Goal: Task Accomplishment & Management: Manage account settings

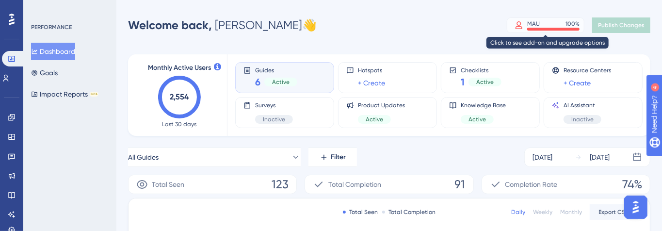
click at [548, 21] on div "MAU 100 %" at bounding box center [554, 24] width 52 height 8
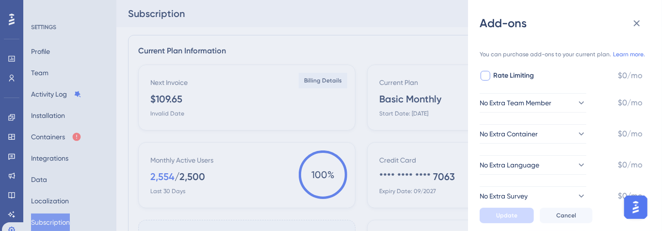
click at [487, 72] on div at bounding box center [486, 76] width 10 height 10
checkbox input "true"
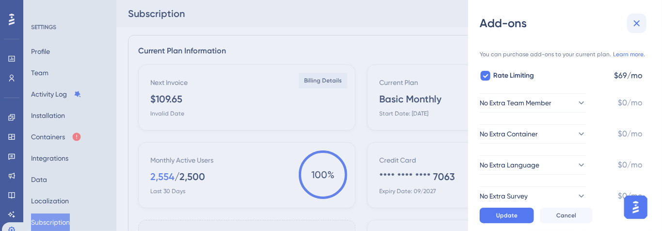
click at [638, 21] on icon at bounding box center [637, 23] width 12 height 12
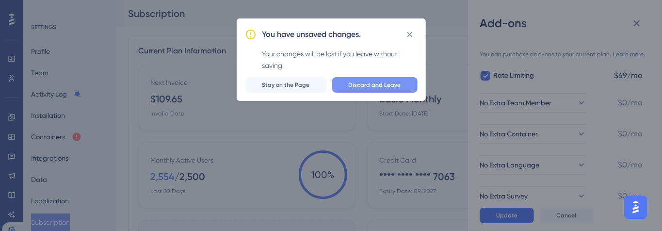
click at [379, 82] on span "Discard and Leave" at bounding box center [375, 85] width 52 height 8
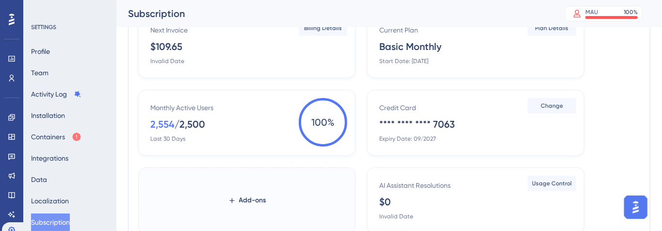
scroll to position [87, 0]
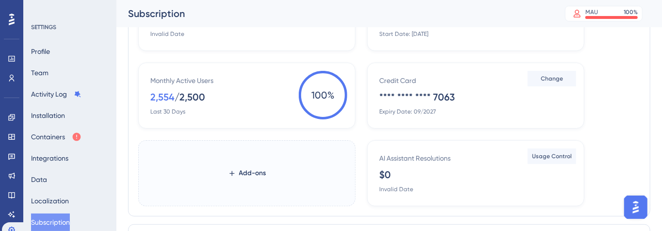
click at [236, 108] on div "Monthly Active Users 2,554 / 2,500 Last 30 Days" at bounding box center [248, 95] width 197 height 41
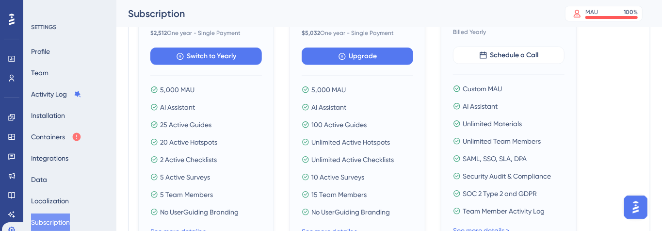
scroll to position [387, 0]
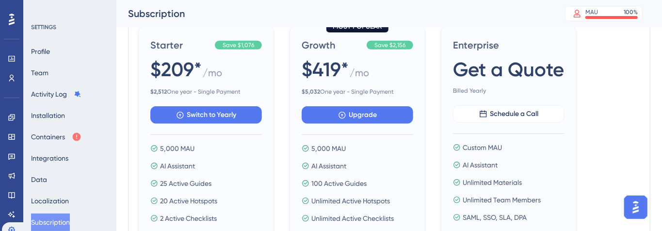
click at [190, 62] on span "$209*" at bounding box center [175, 69] width 51 height 27
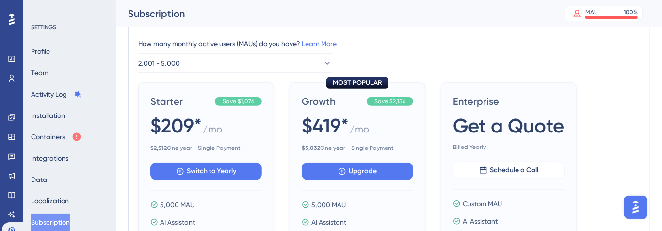
scroll to position [328, 0]
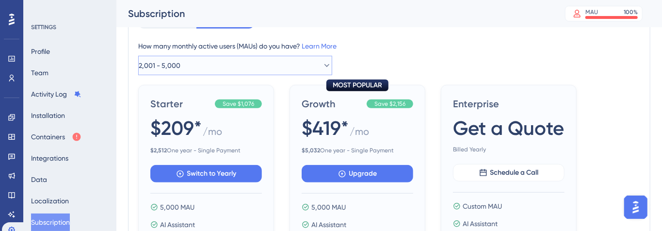
click at [270, 73] on button "2,001 - 5,000" at bounding box center [235, 65] width 194 height 19
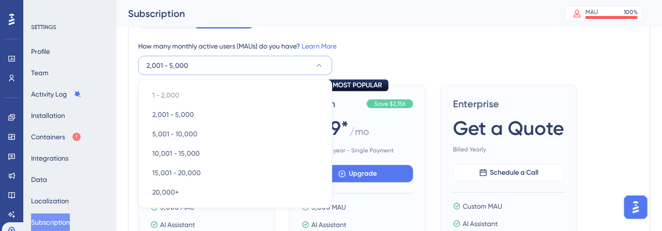
scroll to position [354, 0]
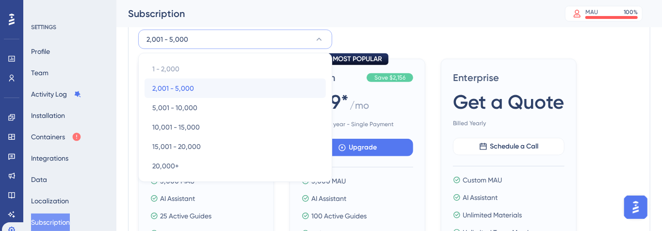
click at [222, 87] on div "2,001 - 5,000 2,001 - 5,000" at bounding box center [235, 88] width 166 height 19
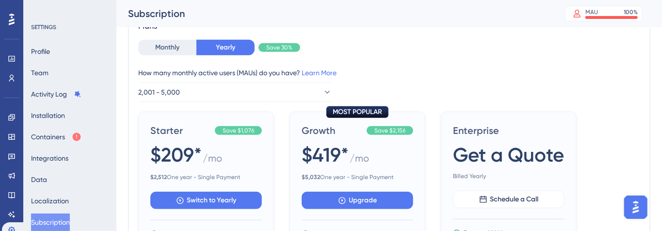
scroll to position [300, 0]
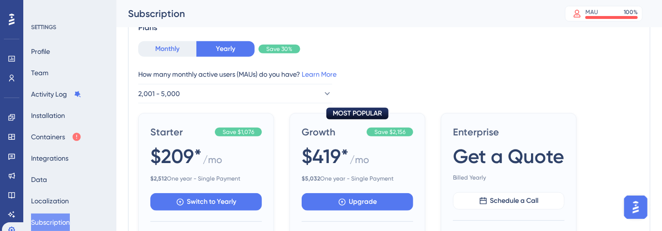
click at [159, 50] on button "Monthly" at bounding box center [167, 49] width 58 height 16
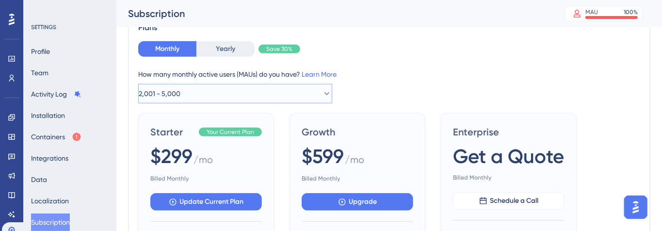
click at [252, 85] on button "2,001 - 5,000" at bounding box center [235, 93] width 194 height 19
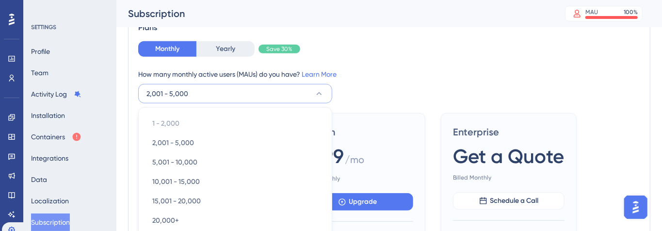
scroll to position [355, 0]
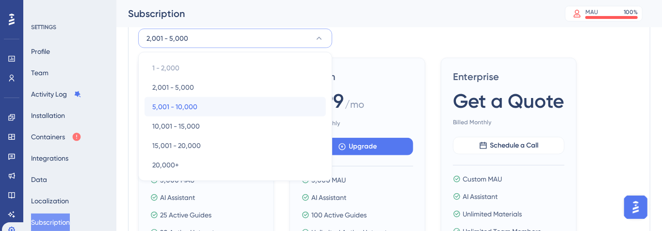
click at [226, 105] on div "5,001 - 10,000 5,001 - 10,000" at bounding box center [235, 106] width 166 height 19
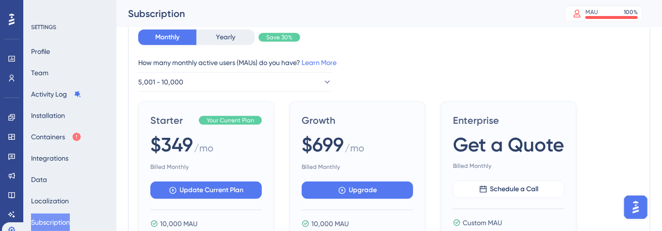
scroll to position [310, 0]
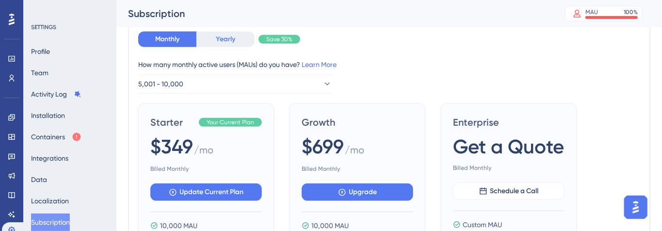
click at [216, 34] on button "Yearly" at bounding box center [226, 40] width 58 height 16
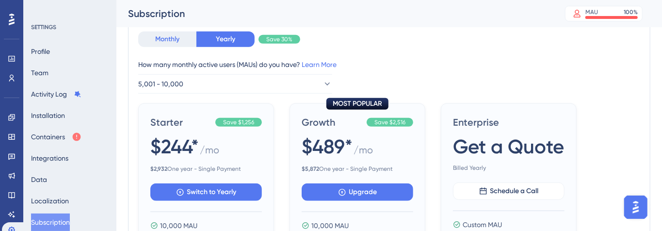
click at [170, 42] on button "Monthly" at bounding box center [167, 40] width 58 height 16
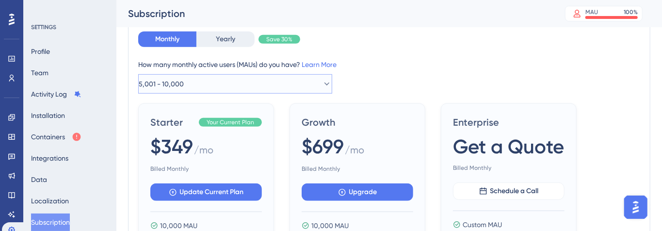
click at [264, 84] on button "5,001 - 10,000" at bounding box center [235, 83] width 194 height 19
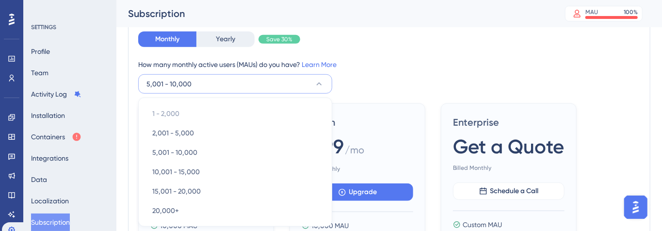
scroll to position [355, 0]
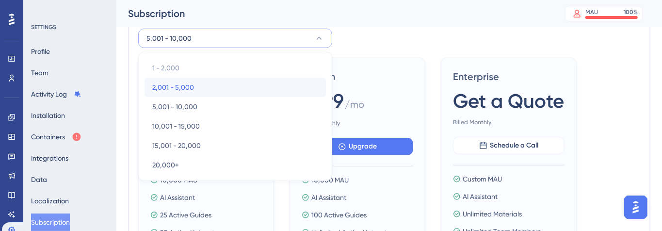
click at [214, 88] on div "2,001 - 5,000 2,001 - 5,000" at bounding box center [235, 87] width 166 height 19
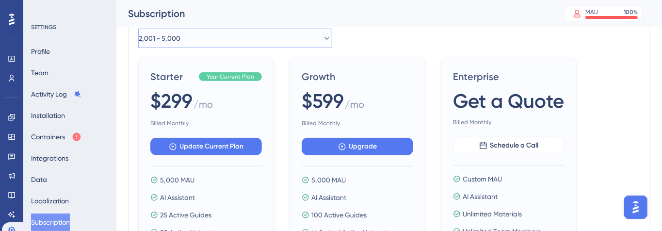
click at [207, 35] on button "2,001 - 5,000" at bounding box center [235, 38] width 194 height 19
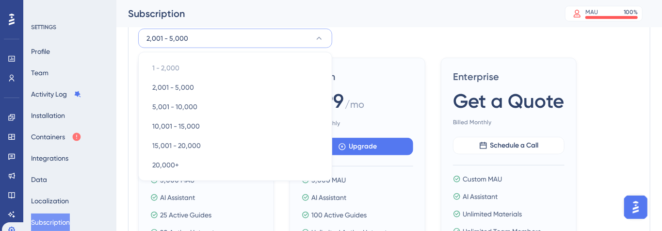
scroll to position [350, 0]
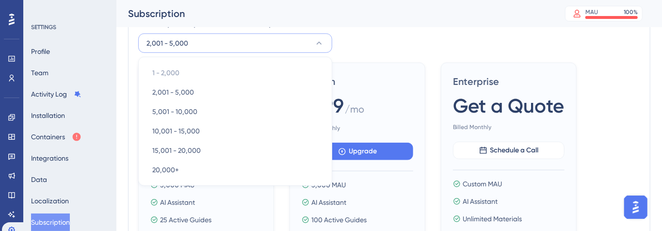
click at [414, 33] on div "How many monthly active users ([PERSON_NAME]) do you have? Learn More 2,001 - 5…" at bounding box center [389, 35] width 502 height 35
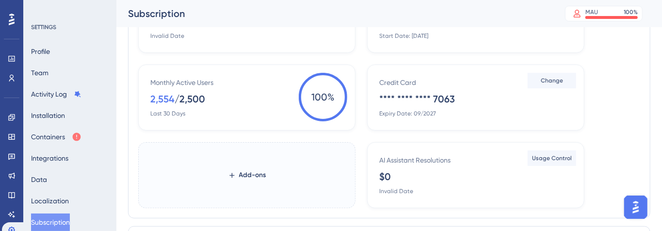
scroll to position [0, 0]
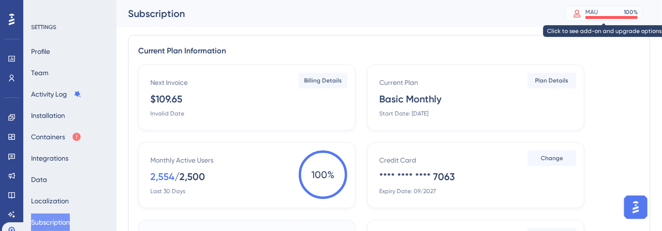
click at [616, 13] on div "MAU 100 %" at bounding box center [612, 12] width 52 height 8
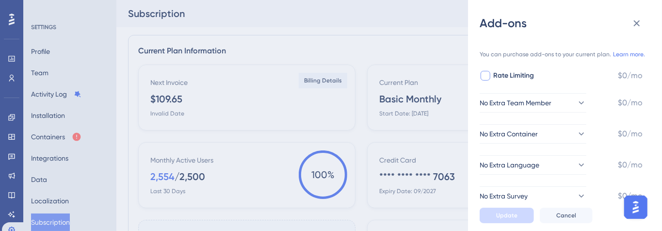
click at [487, 72] on div at bounding box center [486, 76] width 10 height 10
click at [487, 72] on icon at bounding box center [486, 76] width 6 height 8
click at [630, 54] on link "Learn more." at bounding box center [629, 54] width 32 height 8
click at [485, 73] on div at bounding box center [486, 76] width 10 height 10
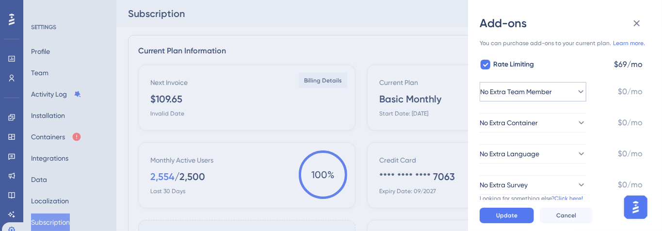
scroll to position [9, 0]
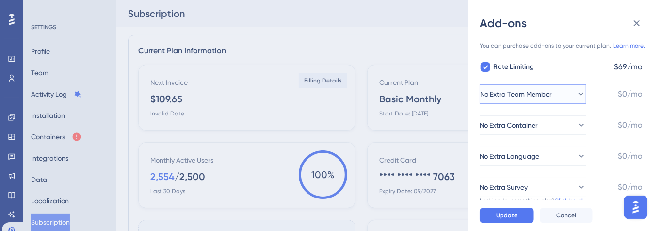
click at [579, 95] on icon at bounding box center [582, 94] width 10 height 10
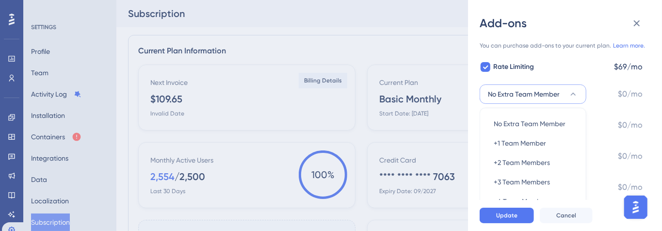
scroll to position [51, 0]
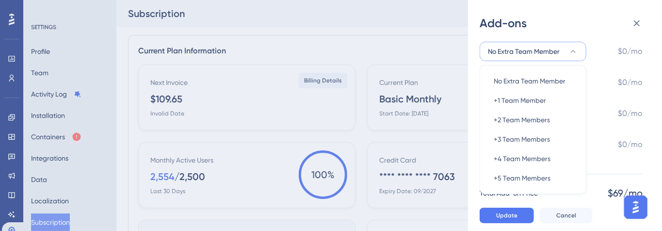
click at [601, 44] on div "No Extra Team Member No Extra Team Member No Extra Team Member +1 Team Member +…" at bounding box center [561, 51] width 163 height 19
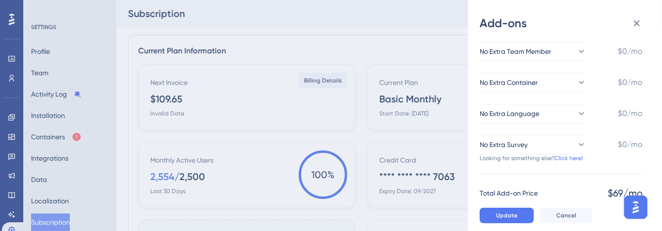
scroll to position [0, 0]
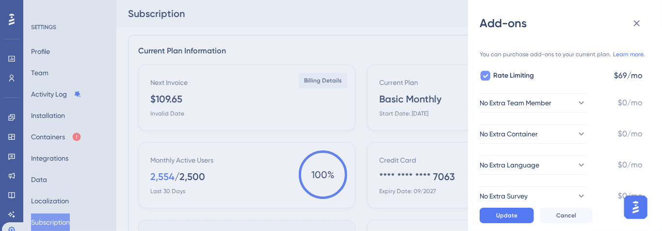
click at [486, 76] on icon at bounding box center [485, 76] width 5 height 4
checkbox input "false"
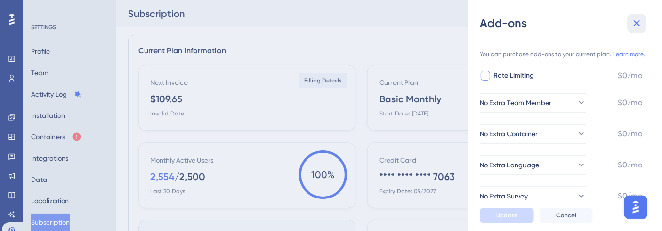
click at [637, 24] on icon at bounding box center [637, 23] width 6 height 6
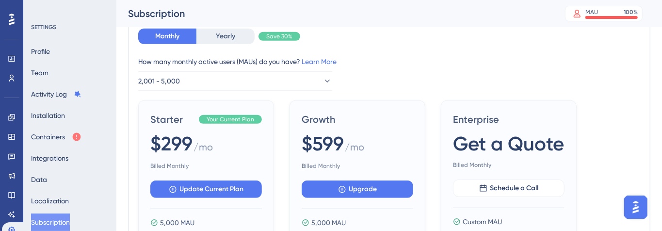
scroll to position [313, 0]
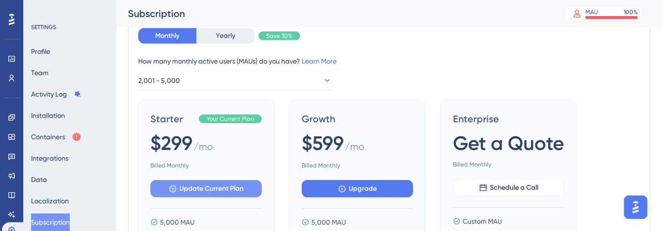
click at [230, 181] on button "Update Current Plan" at bounding box center [206, 188] width 112 height 17
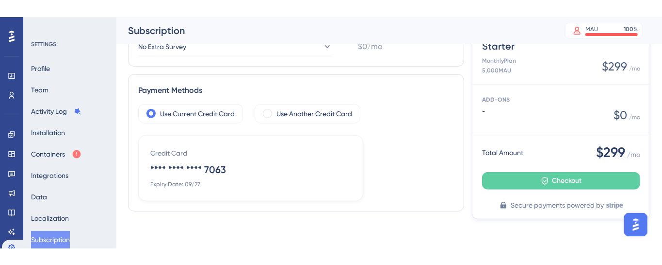
scroll to position [322, 0]
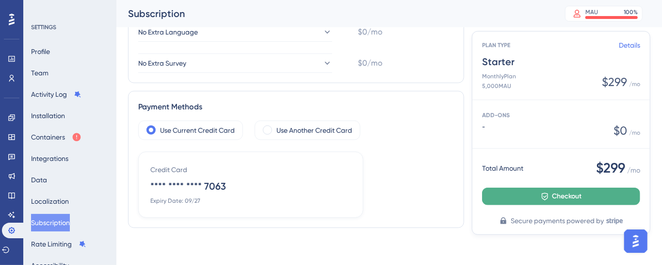
click at [563, 194] on span "Checkout" at bounding box center [567, 196] width 30 height 12
